Goal: Information Seeking & Learning: Learn about a topic

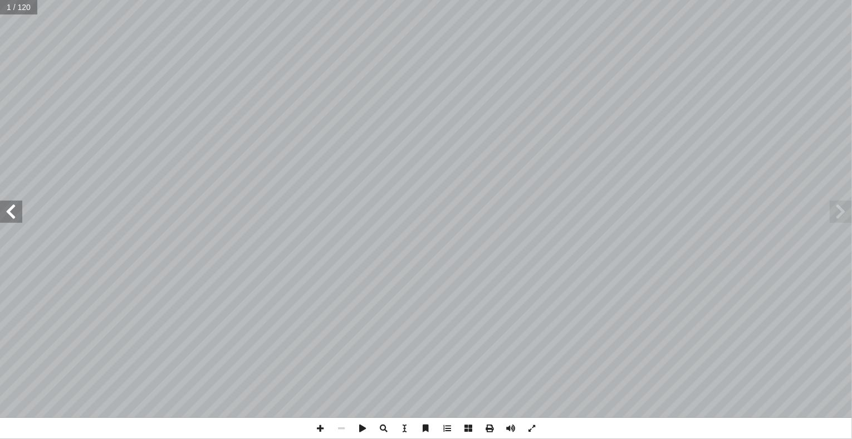
click at [8, 207] on span at bounding box center [11, 212] width 22 height 22
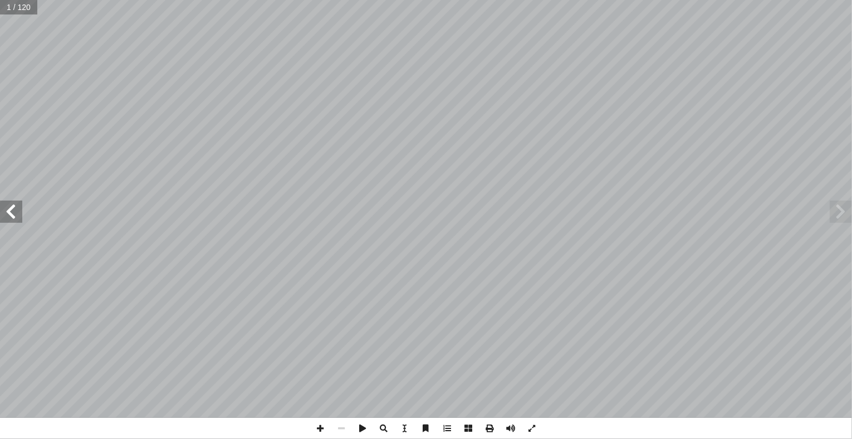
click at [8, 207] on span at bounding box center [11, 212] width 22 height 22
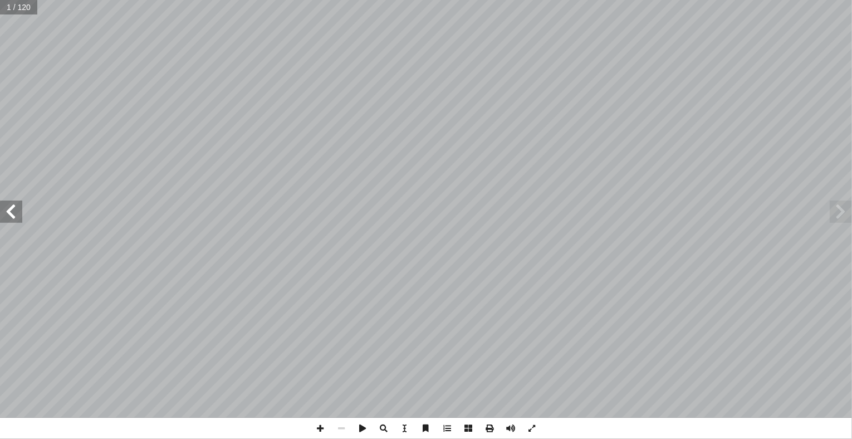
click at [8, 207] on span at bounding box center [11, 212] width 22 height 22
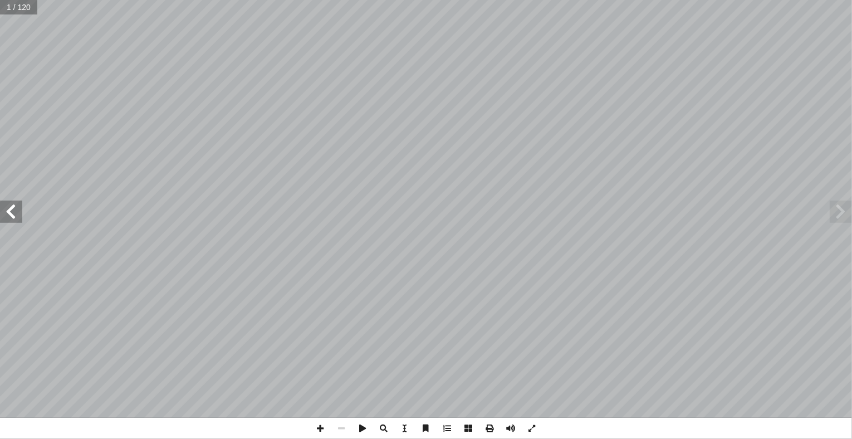
click at [8, 207] on span at bounding box center [11, 212] width 22 height 22
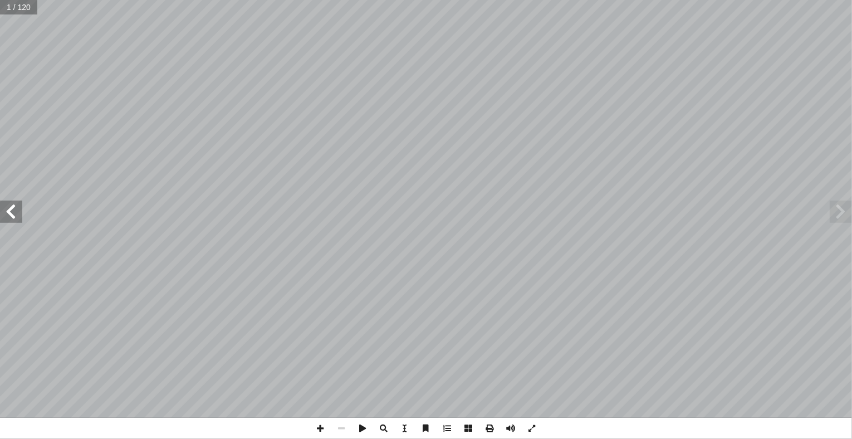
click at [8, 207] on span at bounding box center [11, 212] width 22 height 22
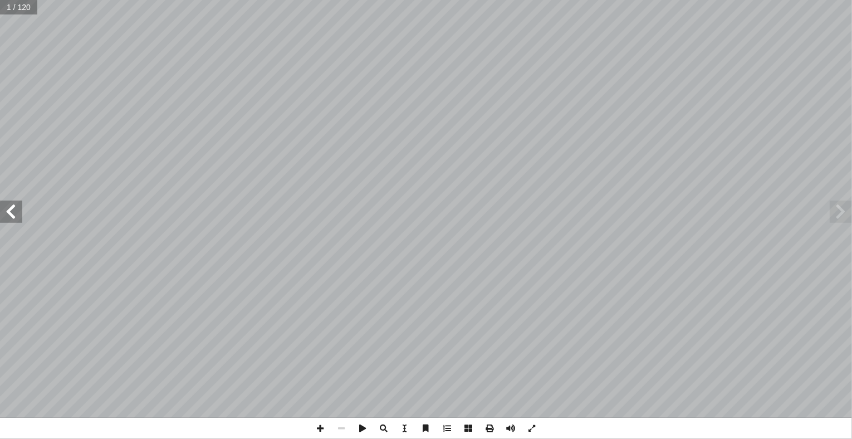
click at [8, 207] on span at bounding box center [11, 212] width 22 height 22
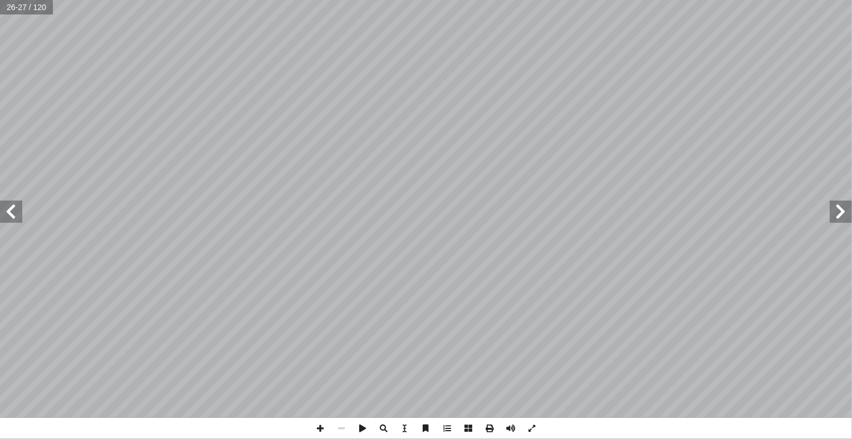
click at [8, 207] on span at bounding box center [11, 212] width 22 height 22
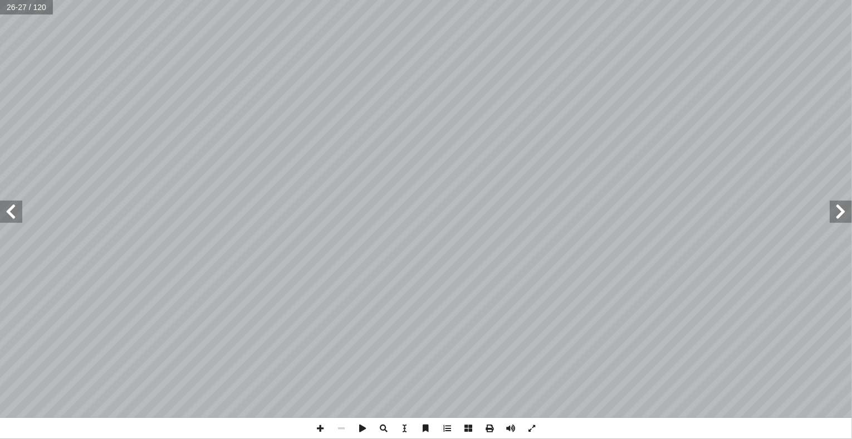
click at [8, 207] on span at bounding box center [11, 212] width 22 height 22
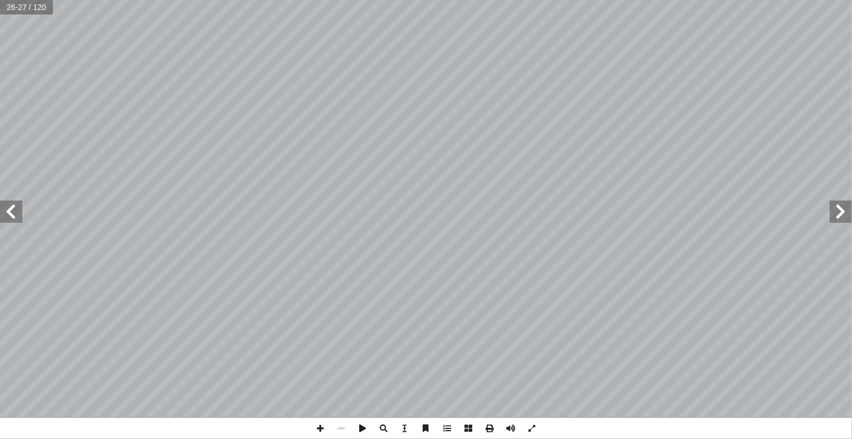
click at [8, 207] on span at bounding box center [11, 212] width 22 height 22
click at [840, 222] on span at bounding box center [841, 212] width 22 height 22
click at [842, 206] on span at bounding box center [841, 212] width 22 height 22
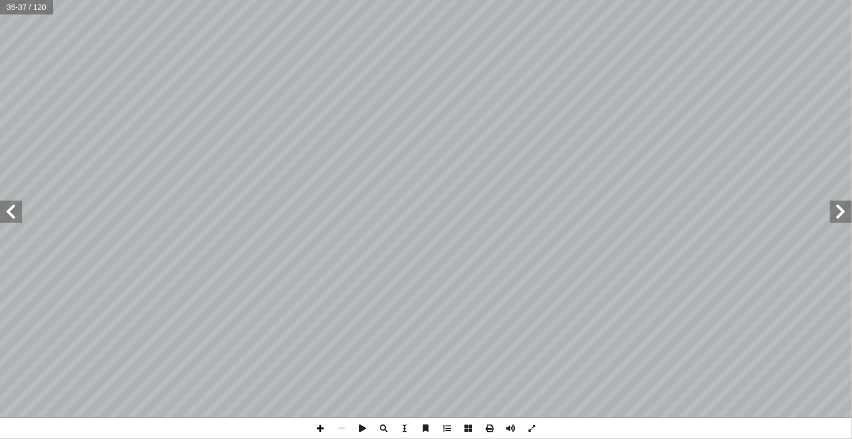
click at [325, 425] on span at bounding box center [320, 428] width 21 height 21
click at [425, 365] on div "32 نتهاء من دراسة هذه الوحدة والتفاعل مع � ال يتوقع من الطلبة بعد 1- 9) في( ِ ع…" at bounding box center [426, 219] width 852 height 439
click at [4, 213] on span at bounding box center [11, 212] width 22 height 22
click at [492, 436] on div "34 في ِ سماك أ ال� ُ عدد هذه المجموعة = ــــــــــــــــــــــــــــــ ــــــــ…" at bounding box center [426, 219] width 852 height 439
drag, startPoint x: 493, startPoint y: 436, endPoint x: 499, endPoint y: 436, distance: 6.1
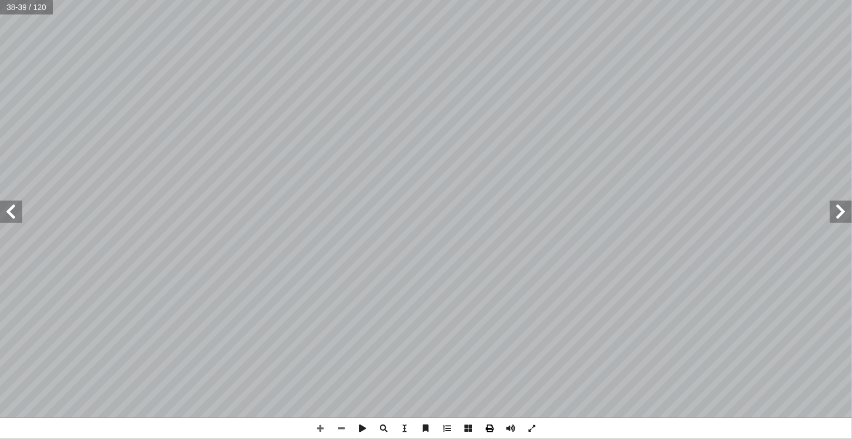
click at [499, 436] on span at bounding box center [489, 428] width 21 height 21
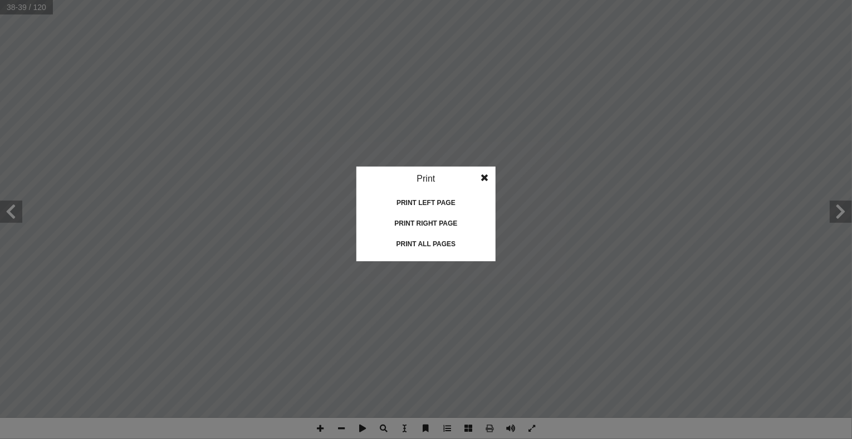
click at [422, 276] on idv "Print Print current page Print left page Print right page Print all pages" at bounding box center [426, 219] width 852 height 439
drag, startPoint x: 422, startPoint y: 276, endPoint x: 381, endPoint y: 336, distance: 73.1
click at [381, 336] on idv "Print Print current page Print left page Print right page Print all pages" at bounding box center [426, 219] width 852 height 439
drag, startPoint x: 381, startPoint y: 336, endPoint x: 490, endPoint y: 207, distance: 169.6
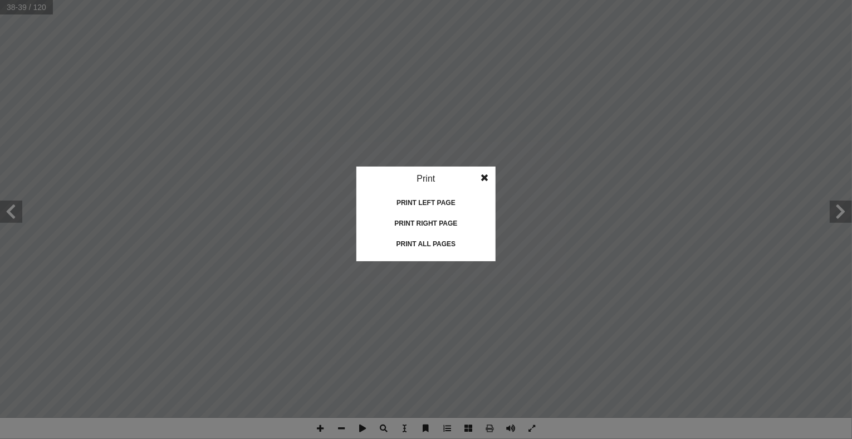
click at [490, 207] on idv "Print Print current page Print left page Print right page Print all pages" at bounding box center [426, 219] width 852 height 439
click at [490, 207] on link "Print left page" at bounding box center [426, 203] width 139 height 18
click at [485, 181] on span at bounding box center [485, 178] width 20 height 22
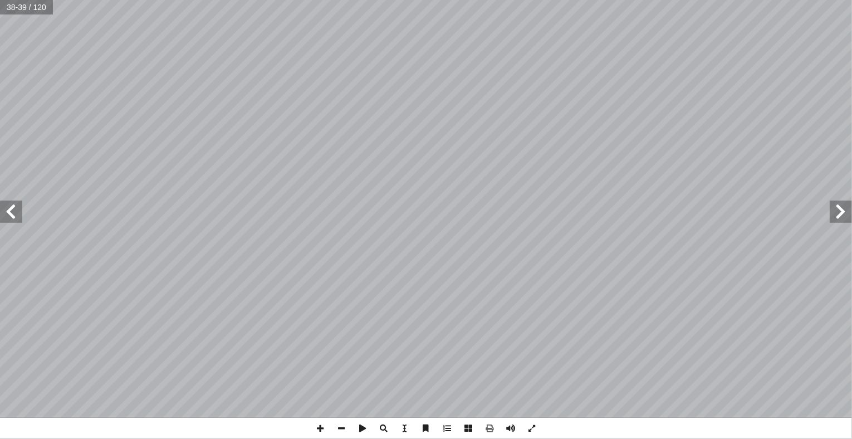
click at [467, 0] on html "الصفحة الرئيسية الصف الأول الصف الثاني الصف الثالث الصف الرابع الصف الخامس الصف…" at bounding box center [426, 50] width 852 height 101
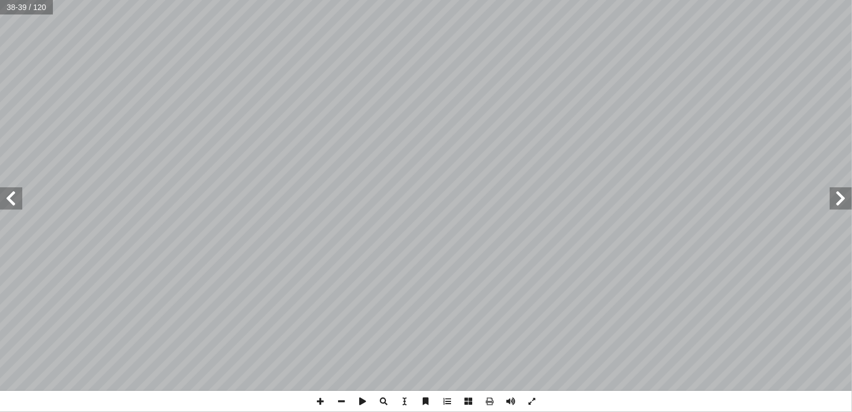
click at [7, 206] on span at bounding box center [11, 198] width 22 height 22
click at [9, 203] on span at bounding box center [11, 198] width 22 height 22
click at [841, 206] on span at bounding box center [841, 198] width 22 height 22
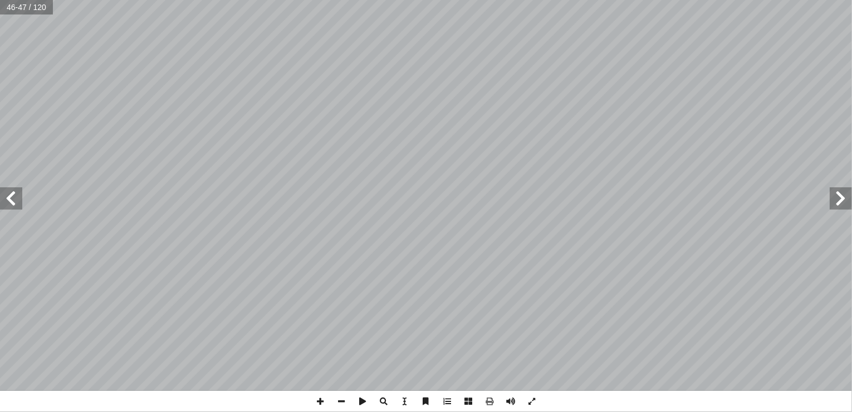
click at [841, 206] on span at bounding box center [841, 198] width 22 height 22
click at [838, 198] on span at bounding box center [841, 198] width 22 height 22
click at [315, 404] on span at bounding box center [320, 401] width 21 height 21
click at [16, 203] on span at bounding box center [11, 198] width 22 height 22
